Goal: Transaction & Acquisition: Download file/media

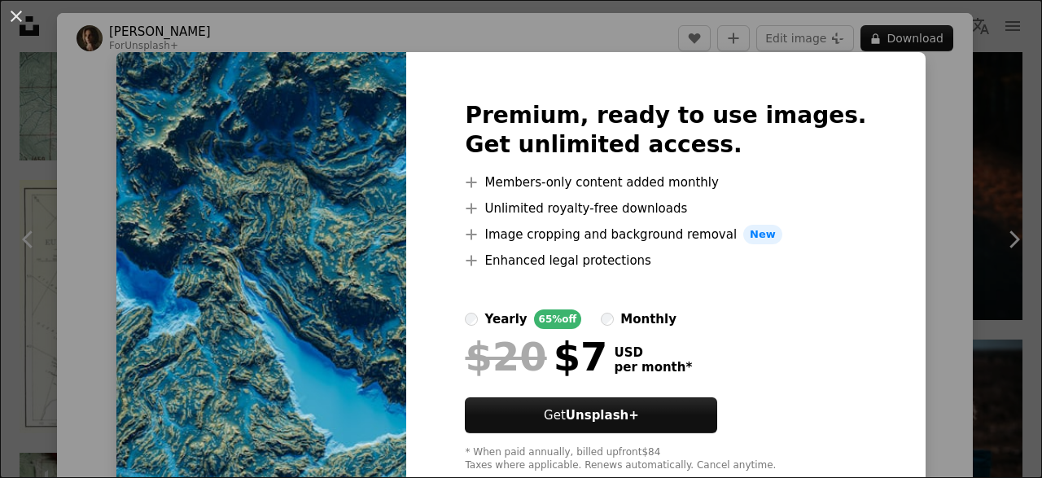
scroll to position [44, 0]
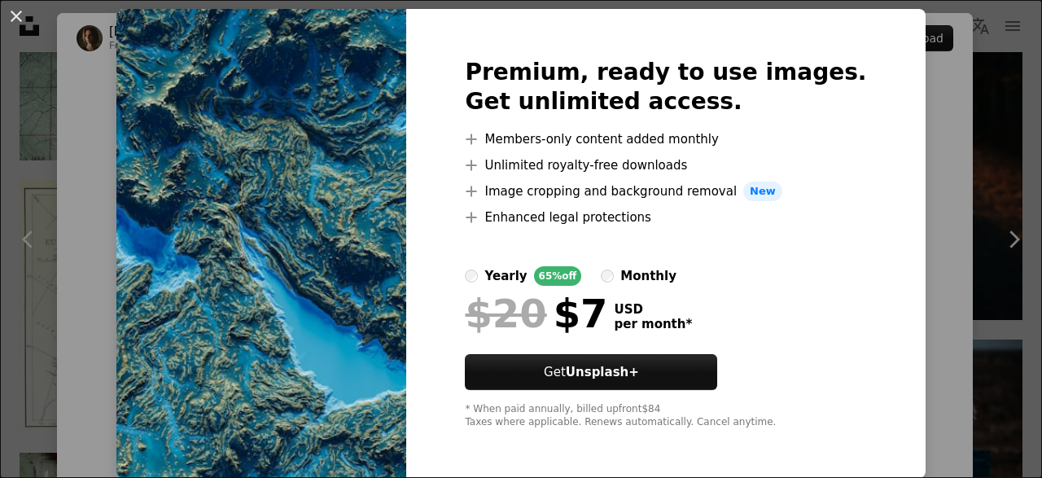
click at [954, 244] on div "An X shape Premium, ready to use images. Get unlimited access. A plus sign Memb…" at bounding box center [521, 239] width 1042 height 478
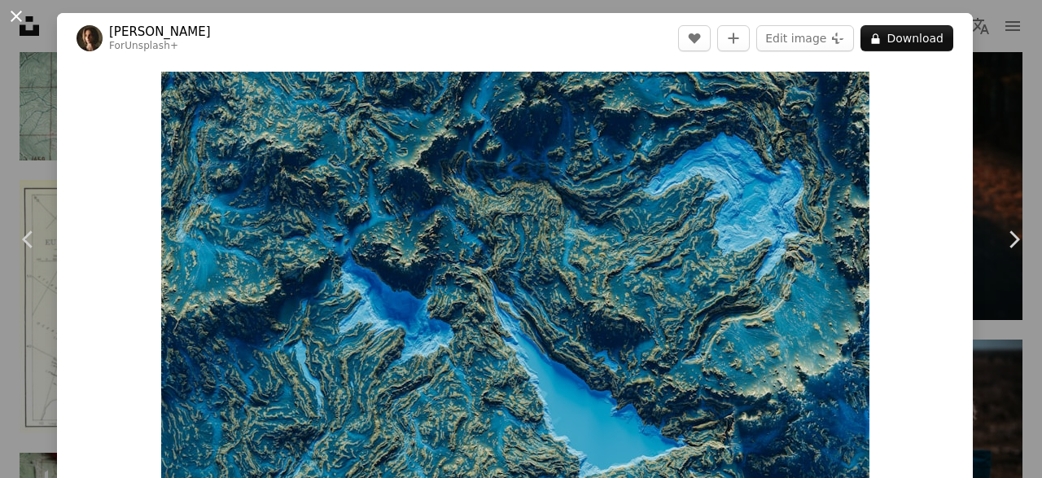
click at [17, 24] on button "An X shape" at bounding box center [17, 17] width 20 height 20
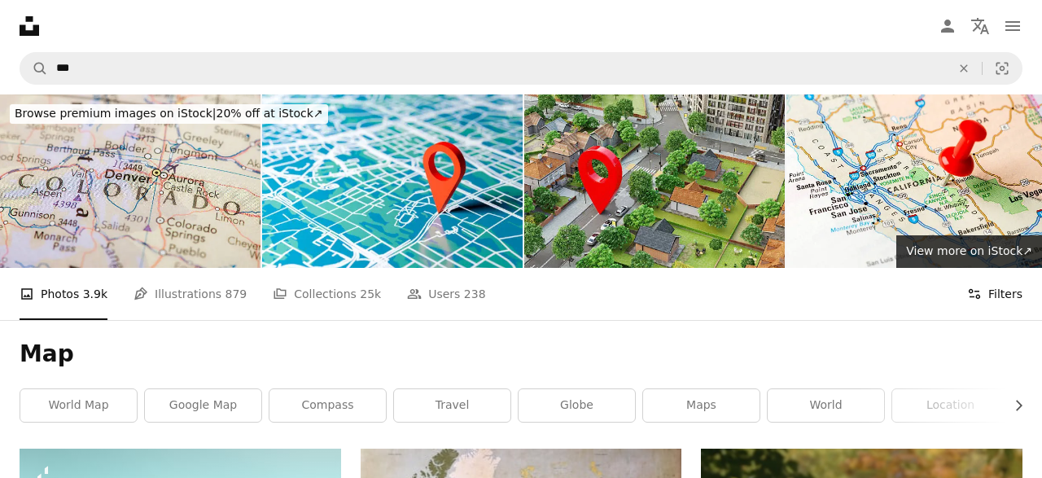
click at [989, 268] on button "Filters Filters" at bounding box center [994, 294] width 55 height 52
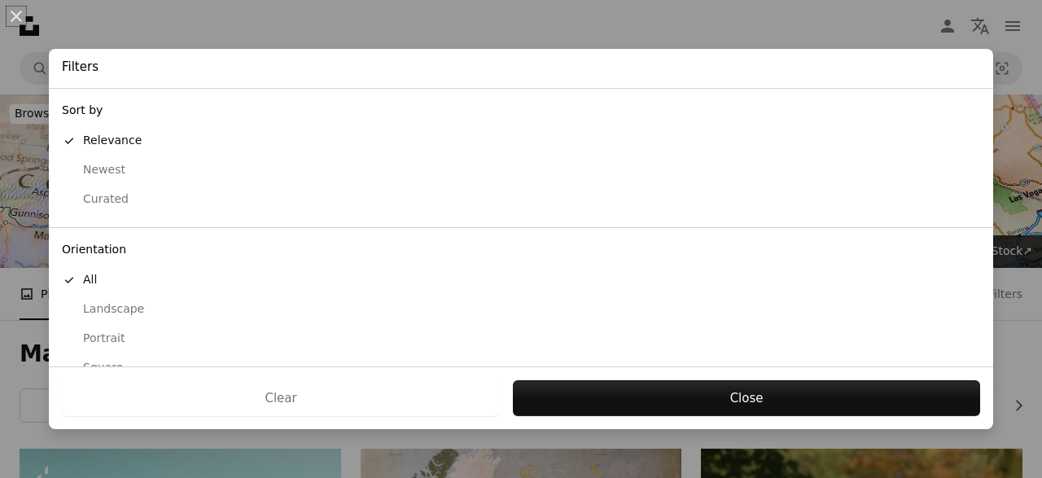
scroll to position [165, 0]
click at [86, 341] on div "Free" at bounding box center [521, 342] width 918 height 16
click at [636, 379] on div "Clear Apply" at bounding box center [521, 397] width 945 height 63
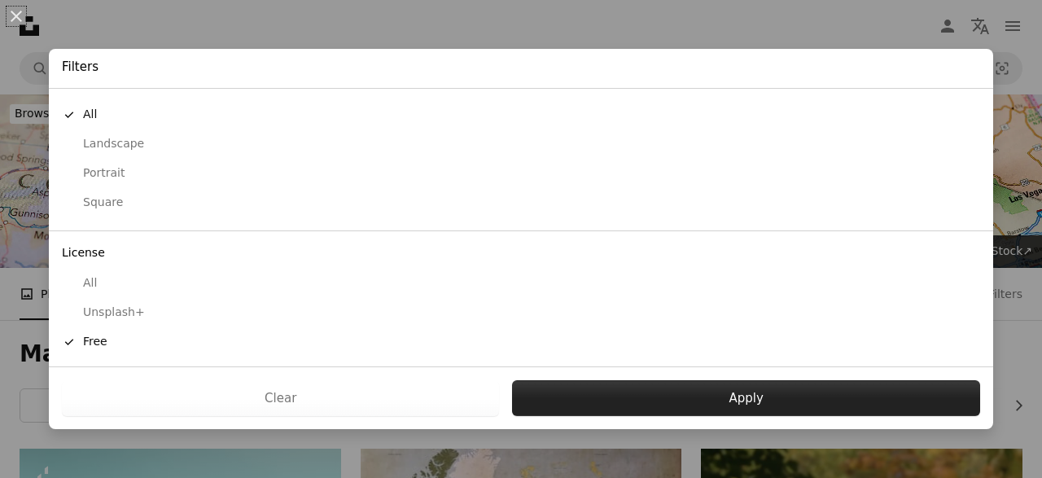
click at [633, 387] on button "Apply" at bounding box center [746, 398] width 468 height 36
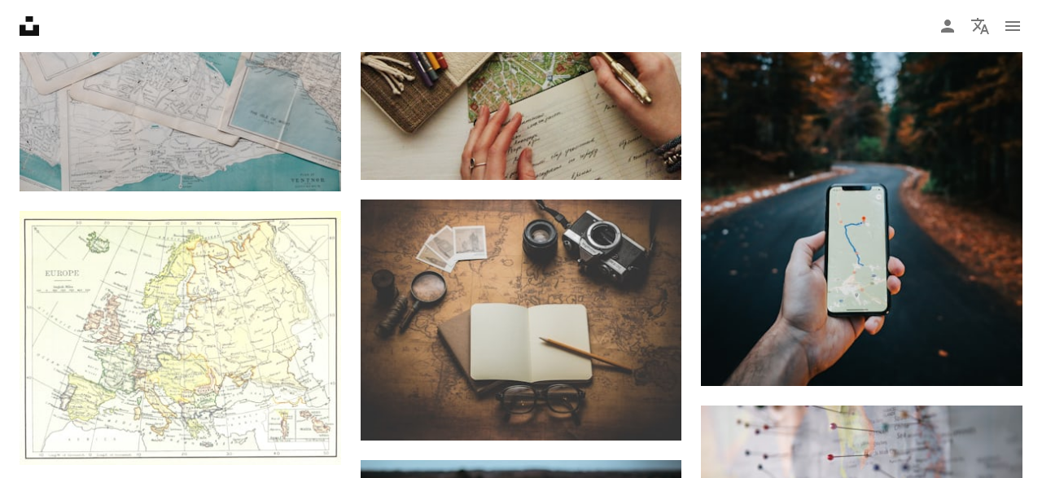
scroll to position [905, 0]
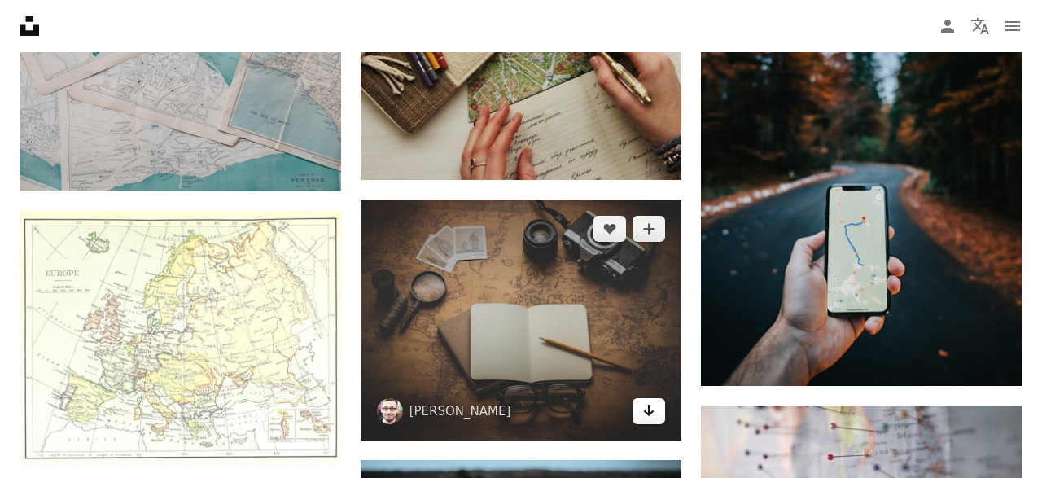
click at [651, 405] on icon "Download" at bounding box center [649, 410] width 11 height 11
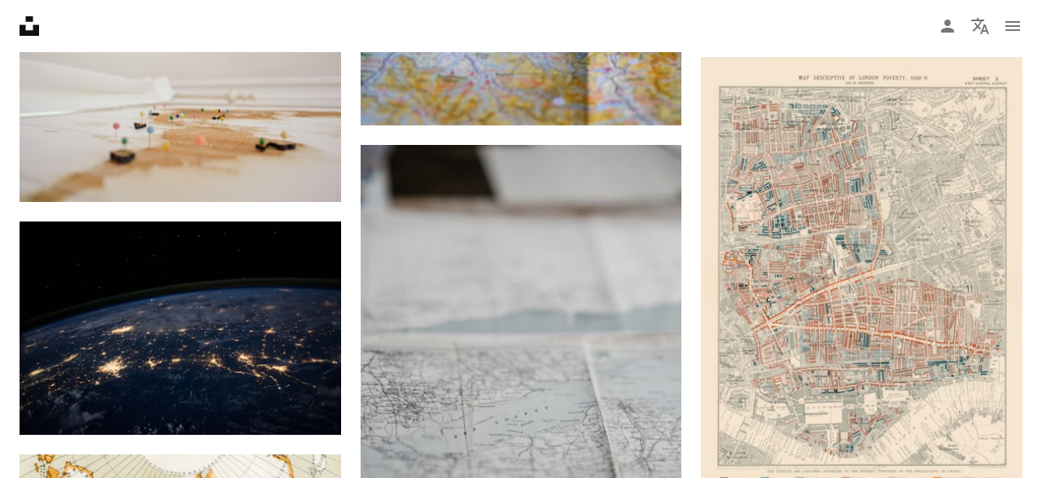
scroll to position [1690, 0]
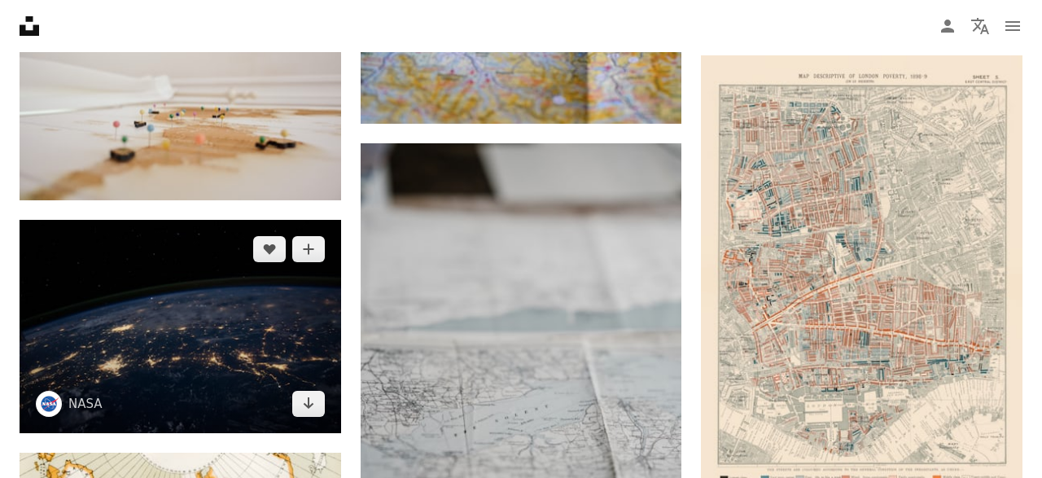
click at [225, 220] on img at bounding box center [181, 326] width 322 height 213
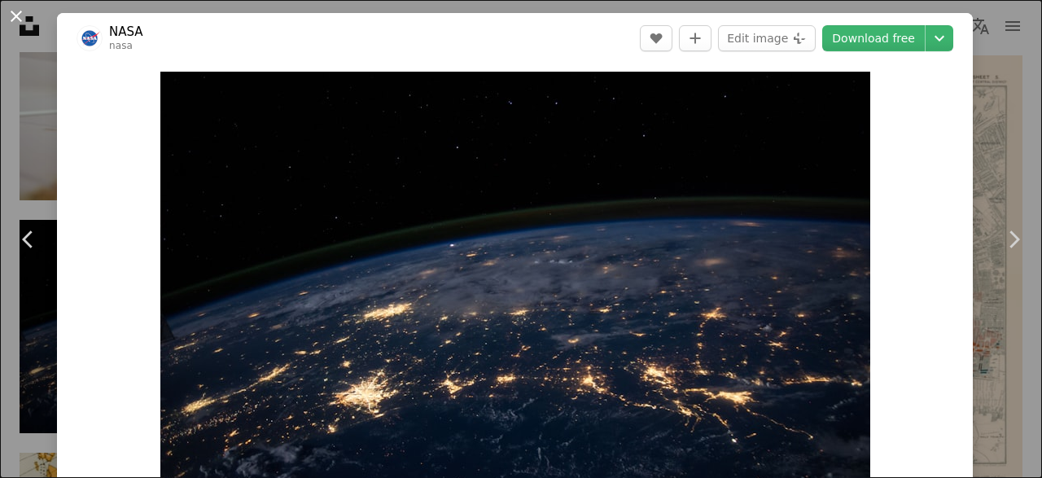
click at [9, 22] on button "An X shape" at bounding box center [17, 17] width 20 height 20
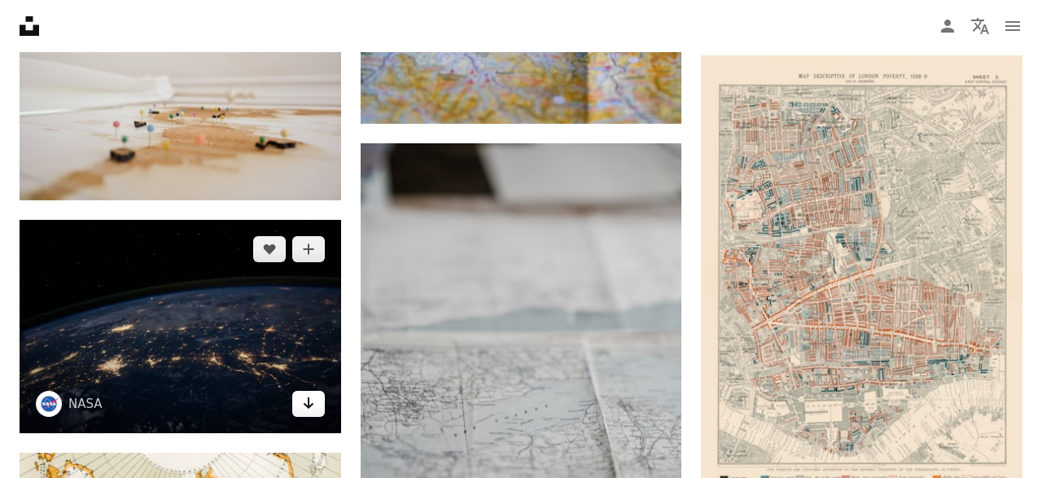
click at [305, 397] on icon "Download" at bounding box center [308, 402] width 11 height 11
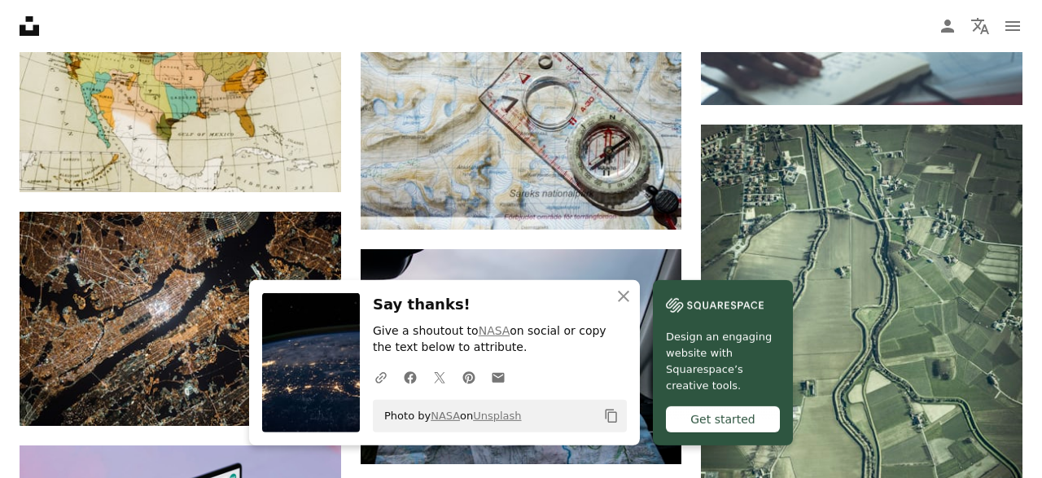
scroll to position [2327, 0]
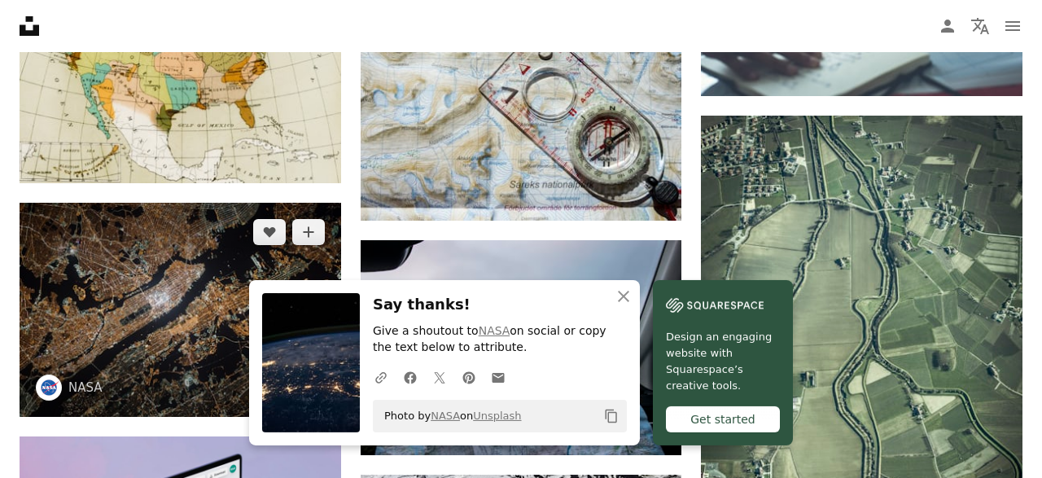
click at [309, 377] on icon "Arrow pointing down" at bounding box center [308, 387] width 13 height 20
